Goal: Task Accomplishment & Management: Manage account settings

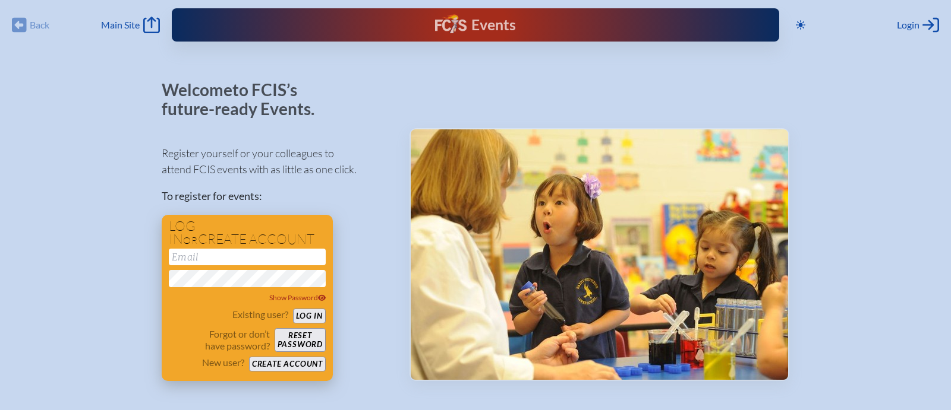
type input "[EMAIL_ADDRESS][DOMAIN_NAME]"
click at [308, 316] on button "Log in" at bounding box center [309, 316] width 33 height 15
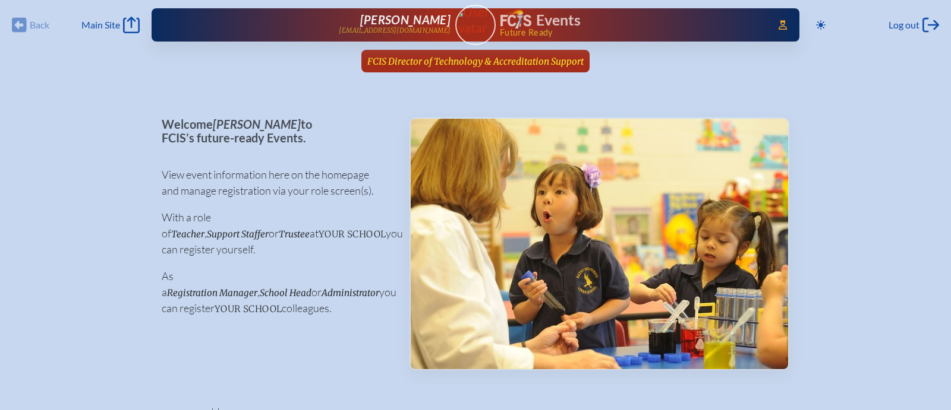
click at [546, 62] on span "FCIS Director of Technology & Accreditation Support" at bounding box center [475, 61] width 216 height 11
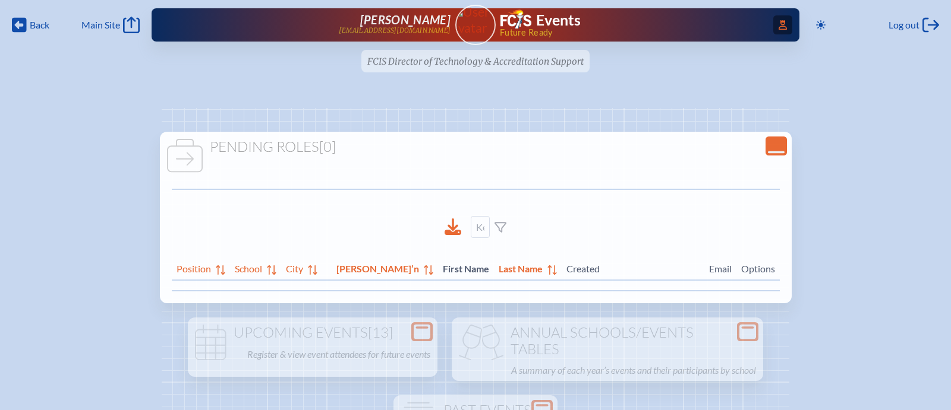
click at [783, 21] on icon "Access Users..." at bounding box center [782, 25] width 8 height 10
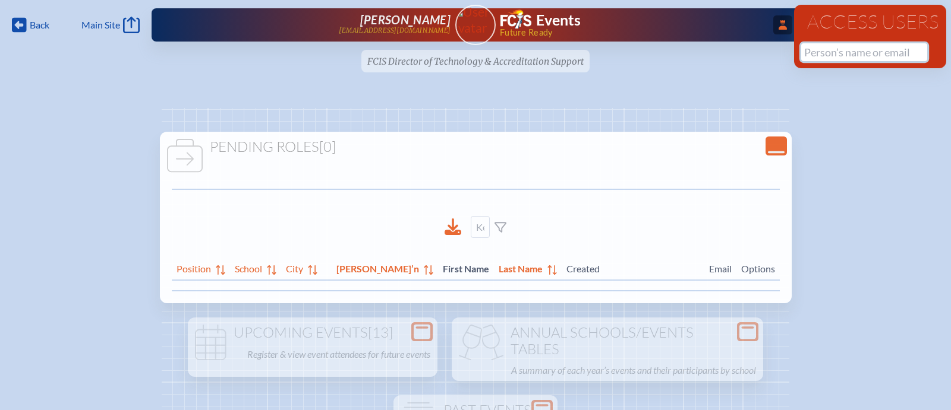
click at [831, 58] on input "text" at bounding box center [864, 52] width 126 height 18
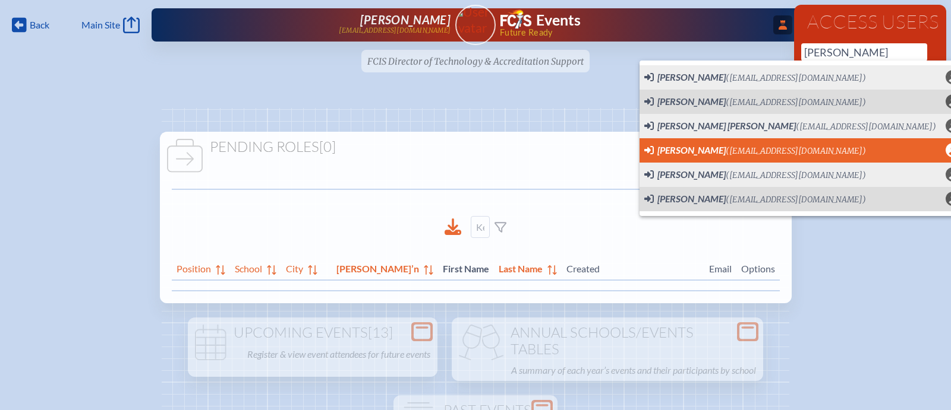
click at [808, 143] on span "Teri Alderman (talderman@rpds.com) User Profile" at bounding box center [801, 150] width 315 height 15
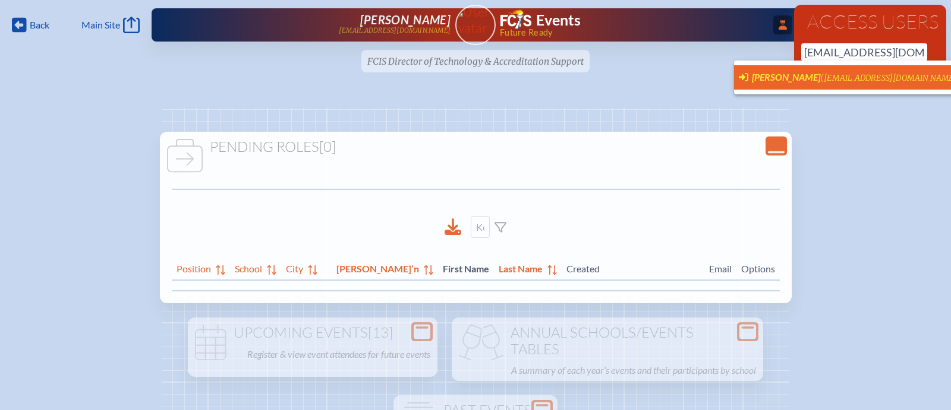
click at [861, 74] on span "(talderman@rpds.com)" at bounding box center [890, 78] width 140 height 10
type input "talderman@rpds.com"
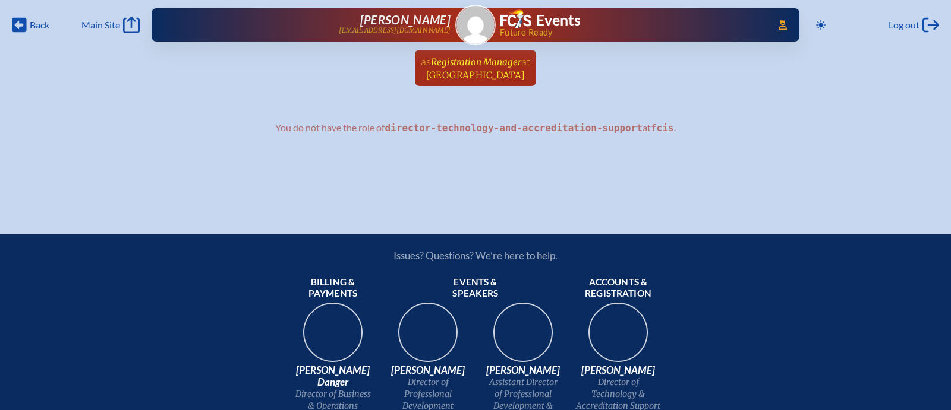
click at [498, 59] on span "Registration Manager" at bounding box center [476, 61] width 90 height 11
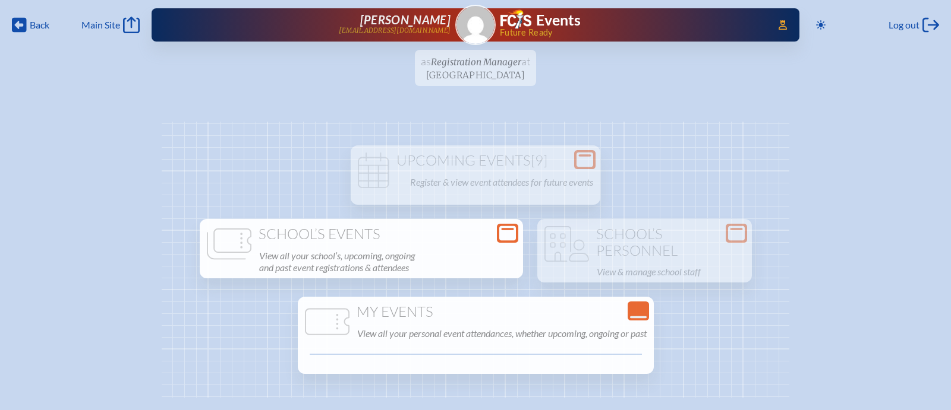
click at [455, 235] on h1 "School’s Events" at bounding box center [361, 234] width 314 height 17
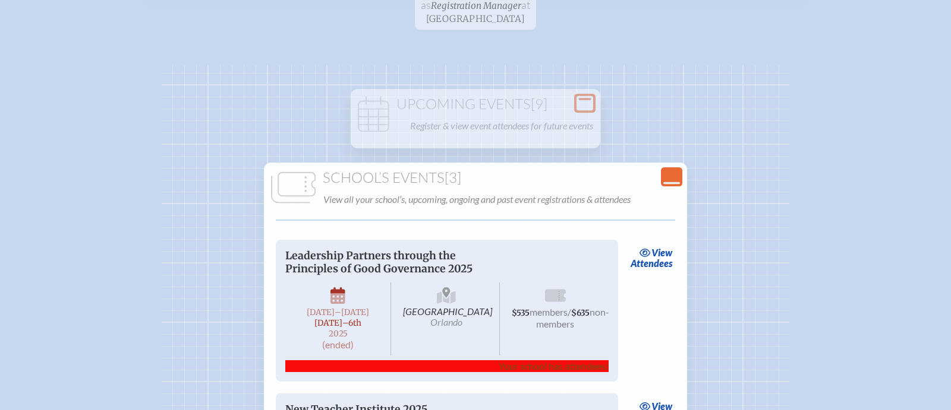
scroll to position [52, 0]
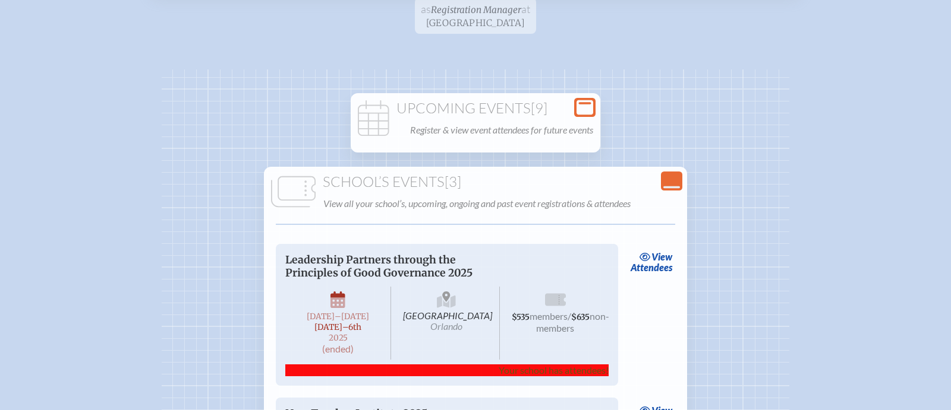
click at [526, 102] on h1 "Upcoming Events [9]" at bounding box center [475, 108] width 240 height 17
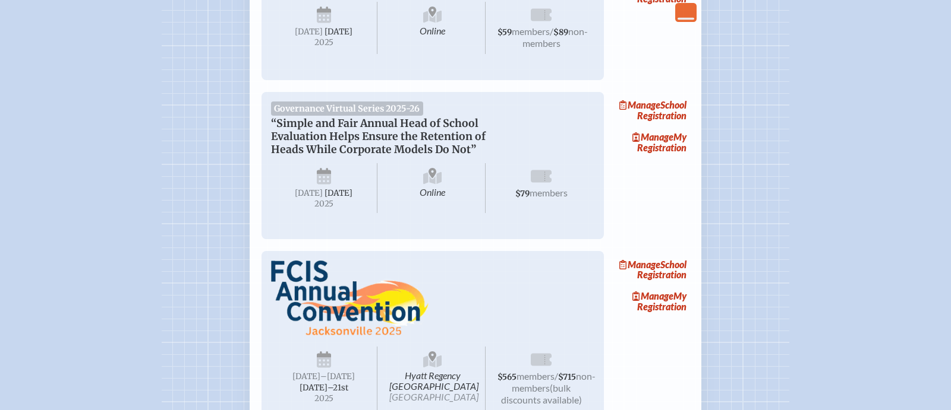
scroll to position [820, 0]
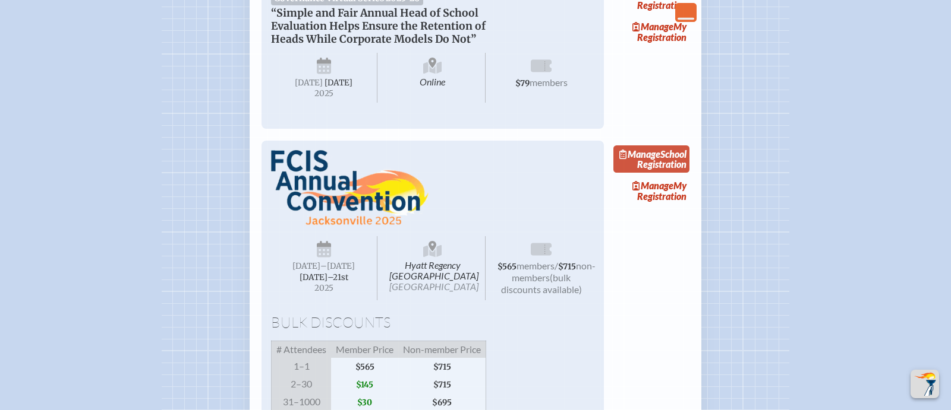
click at [660, 160] on span "Manage" at bounding box center [639, 154] width 41 height 11
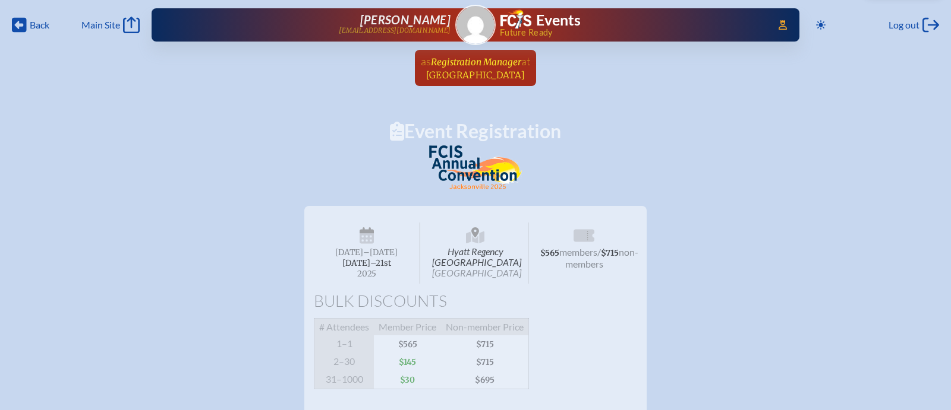
click at [494, 56] on span "Registration Manager" at bounding box center [476, 61] width 90 height 11
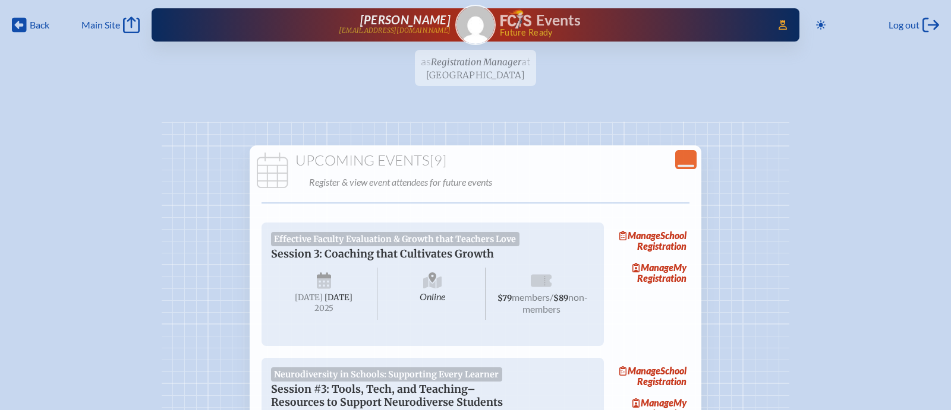
click at [557, 20] on h1 "Events" at bounding box center [558, 20] width 45 height 15
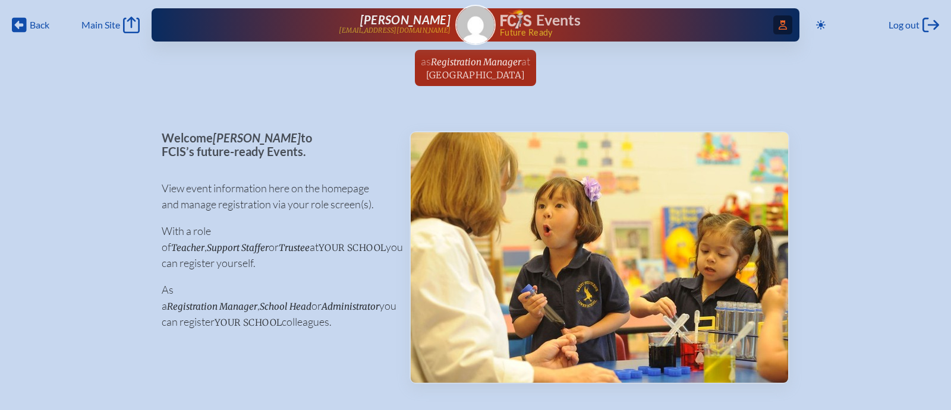
click at [782, 24] on icon "Access Users..." at bounding box center [782, 25] width 8 height 10
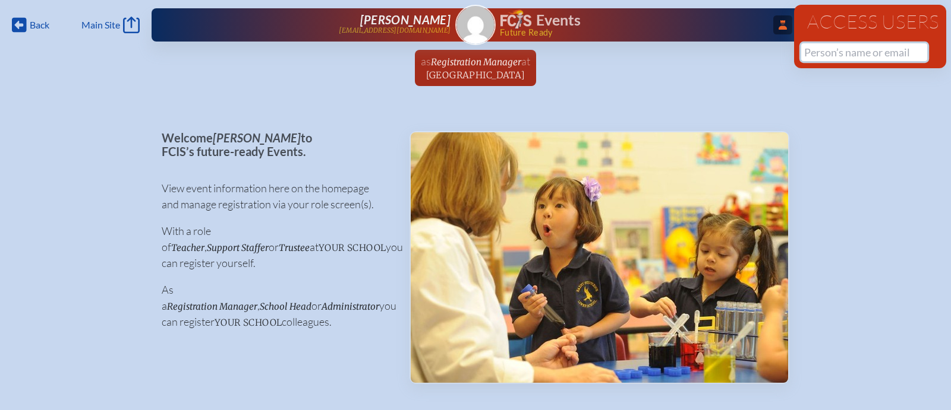
click at [836, 47] on input "text" at bounding box center [864, 52] width 126 height 18
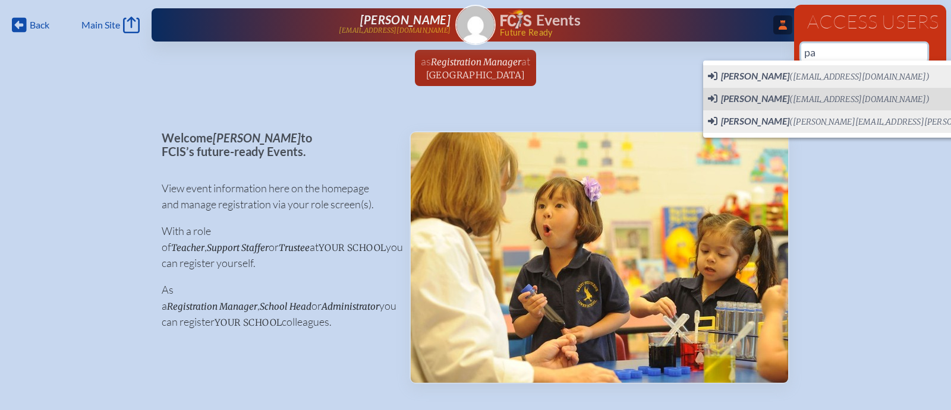
type input "p"
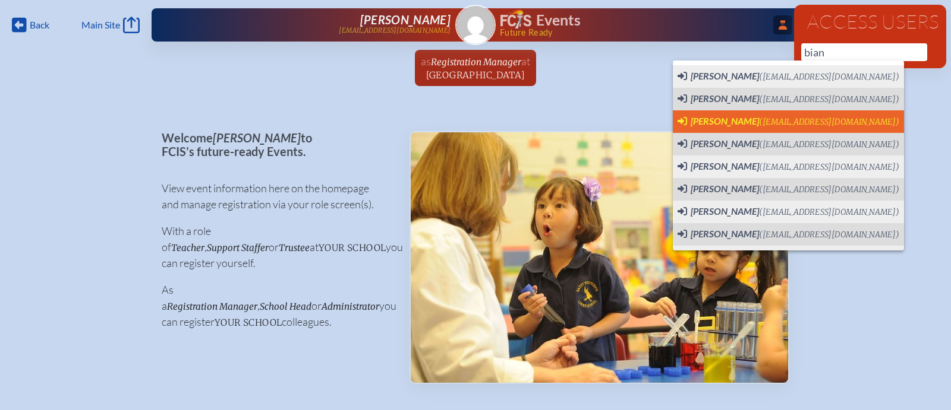
click at [684, 122] on icon "bmoore@parkmaitland.org" at bounding box center [682, 121] width 10 height 10
type input "[EMAIL_ADDRESS][DOMAIN_NAME]"
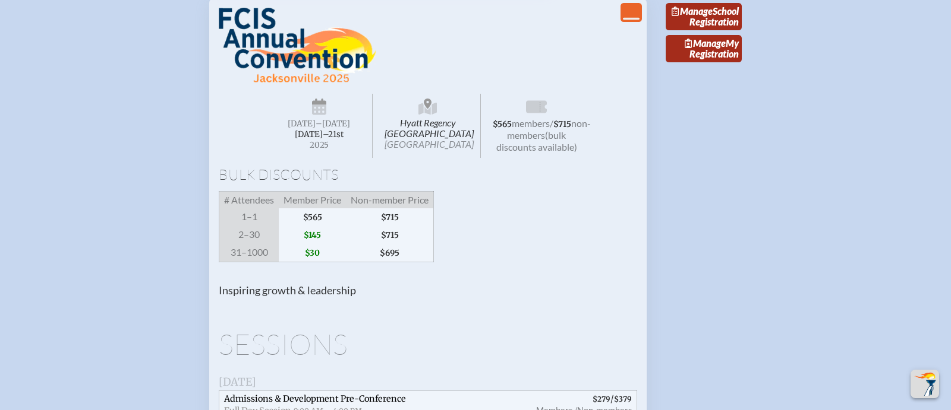
scroll to position [1215, 0]
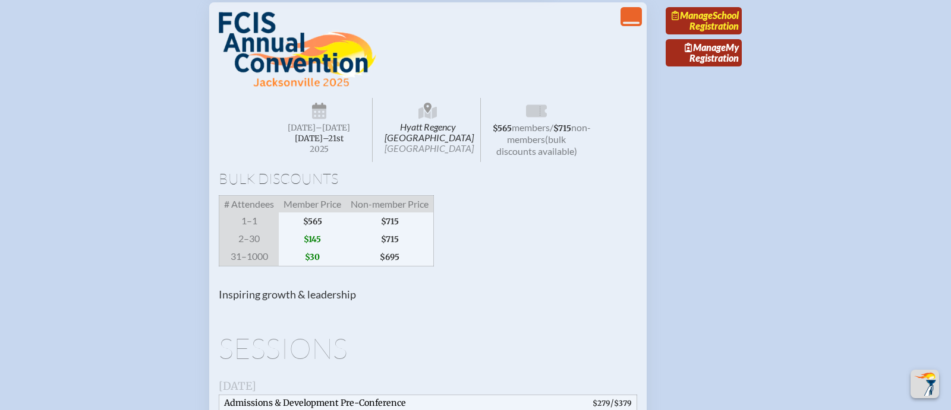
click at [712, 21] on span "Manage" at bounding box center [691, 15] width 41 height 11
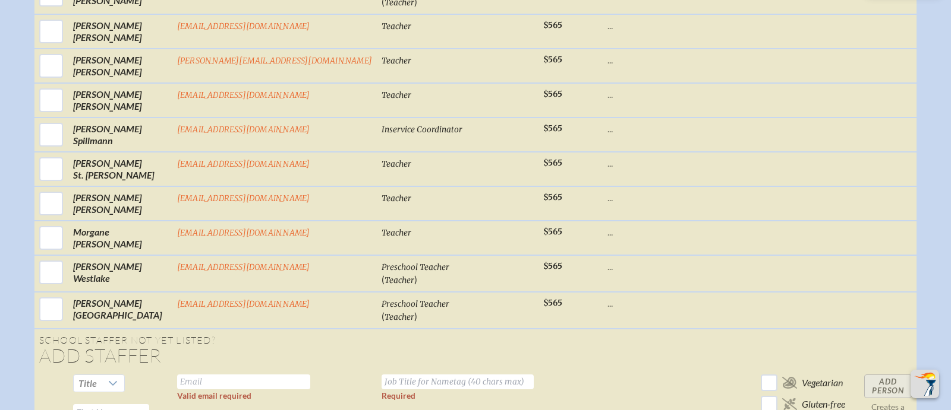
scroll to position [1973, 0]
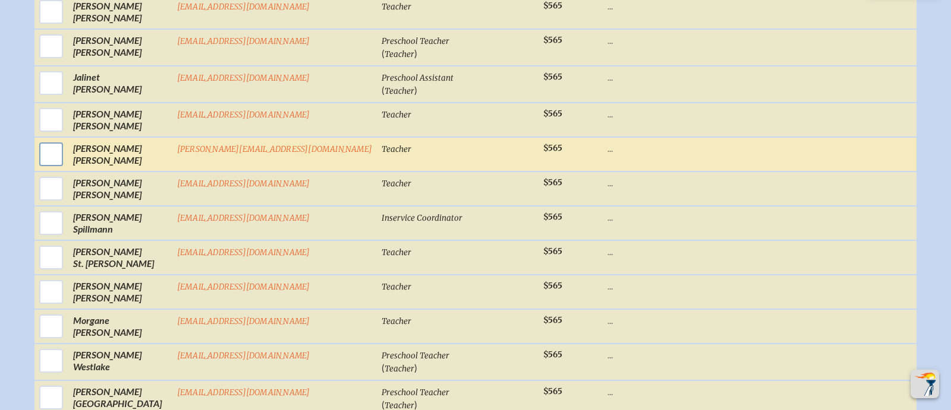
click at [66, 158] on input "checkbox" at bounding box center [51, 155] width 30 height 30
checkbox input "true"
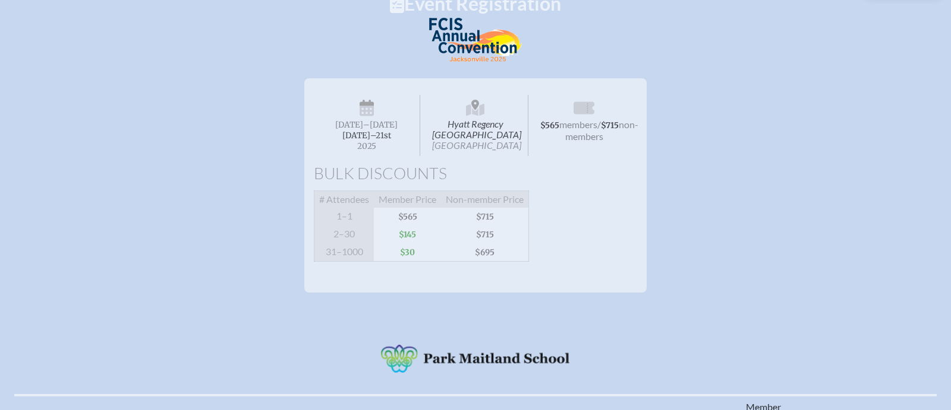
scroll to position [514, 0]
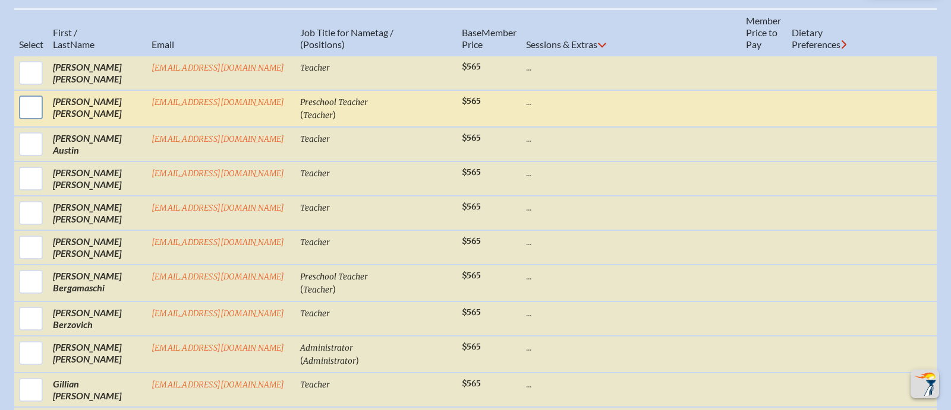
click at [33, 113] on input "checkbox" at bounding box center [31, 108] width 30 height 30
checkbox input "true"
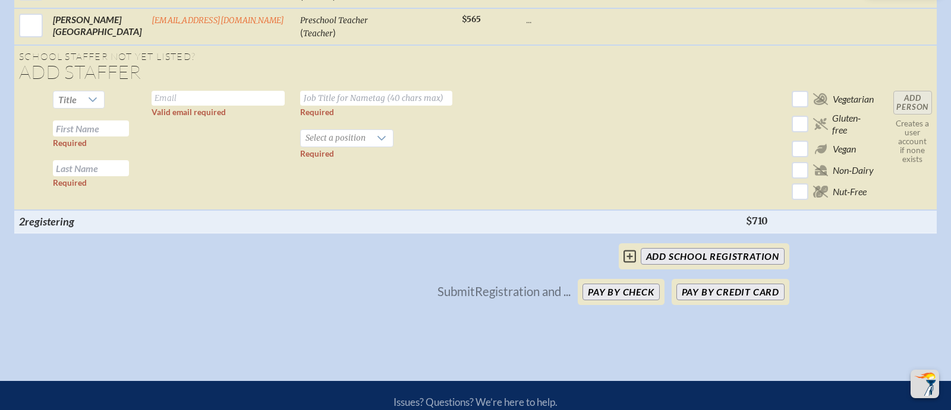
scroll to position [3620, 0]
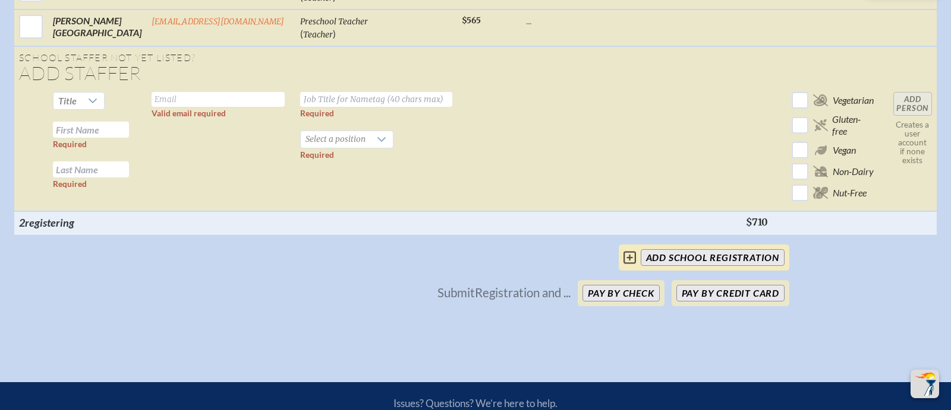
click at [759, 250] on input "add School Registration" at bounding box center [712, 258] width 144 height 17
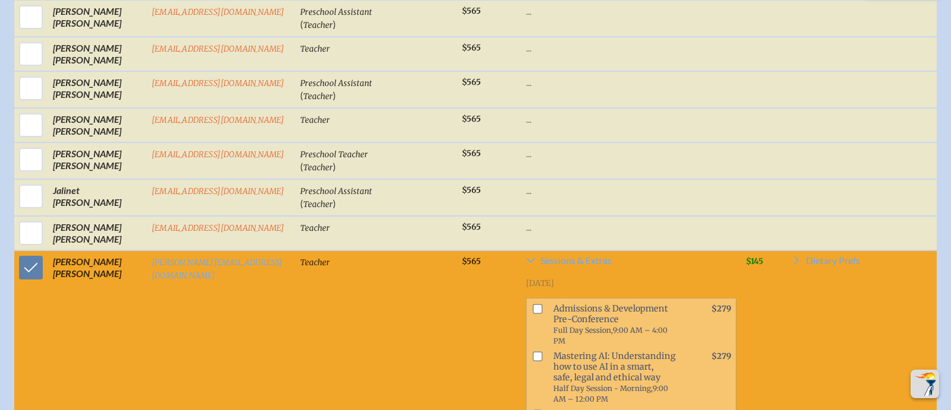
scroll to position [2508, 0]
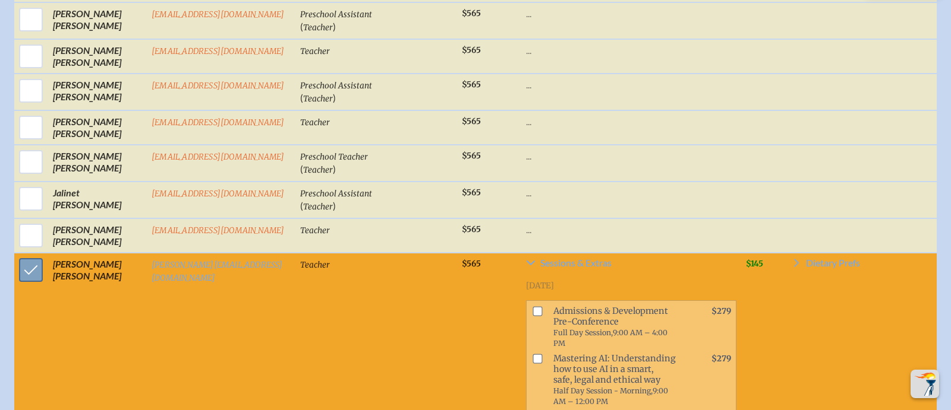
click at [29, 255] on input "checkbox" at bounding box center [31, 270] width 30 height 30
checkbox input "false"
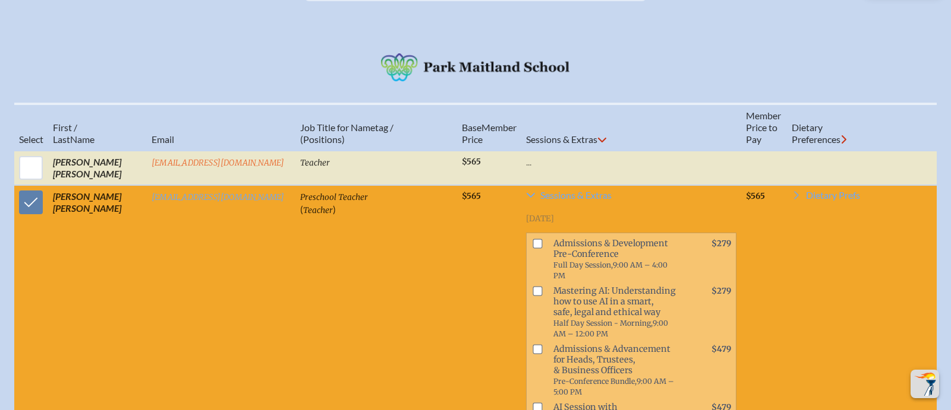
scroll to position [374, 0]
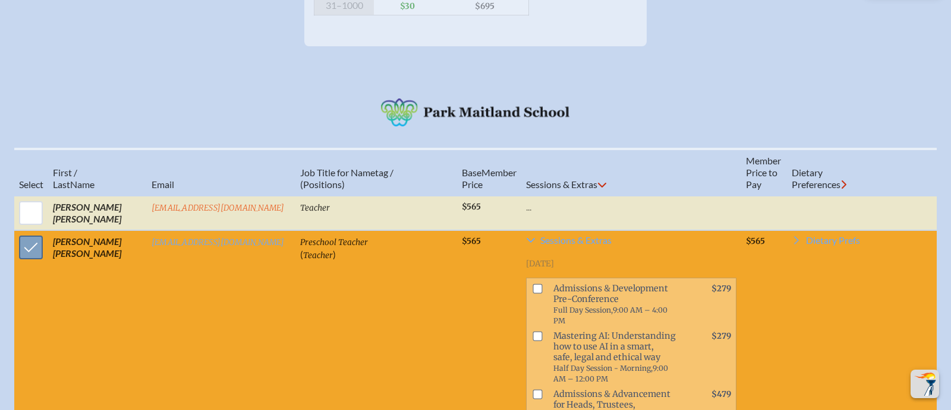
click at [25, 254] on input "checkbox" at bounding box center [31, 248] width 30 height 30
checkbox input "false"
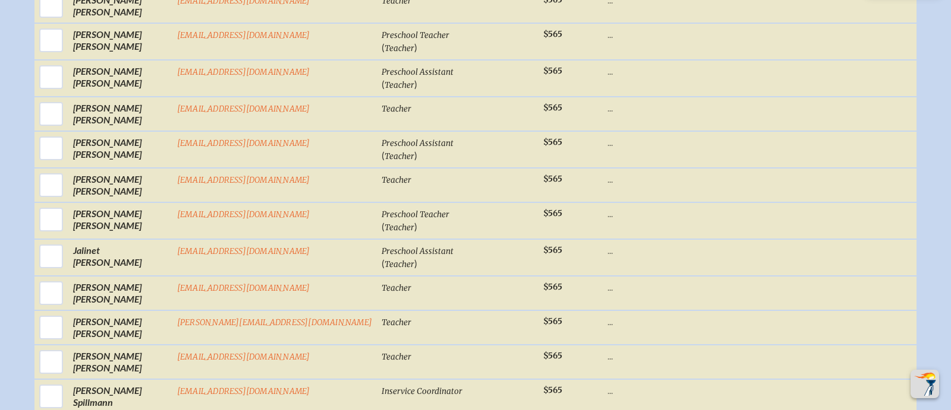
scroll to position [1899, 0]
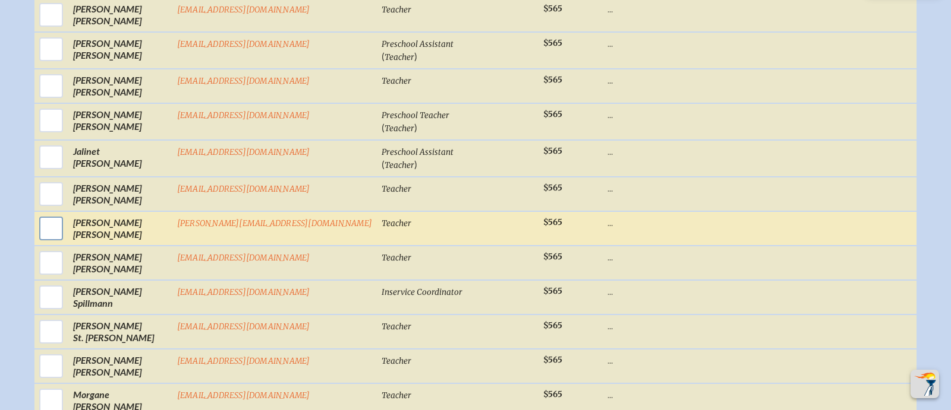
click at [66, 232] on input "checkbox" at bounding box center [51, 229] width 30 height 30
checkbox input "true"
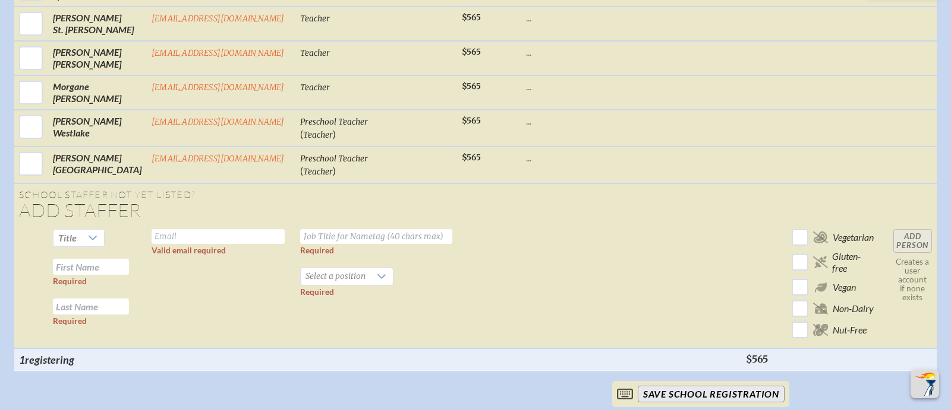
scroll to position [2980, 0]
